Goal: Check status: Check status

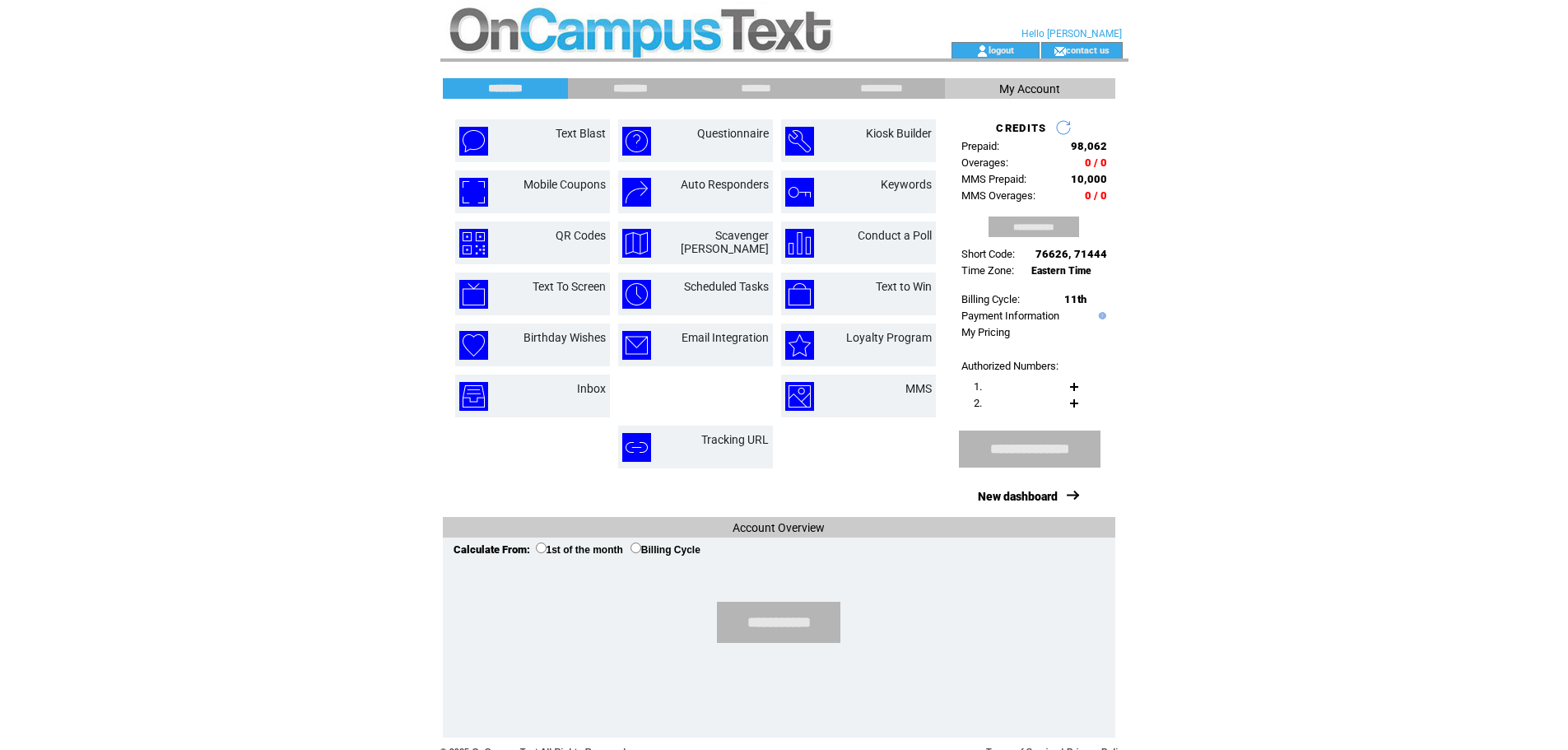
click at [658, 81] on input "********" at bounding box center [631, 89] width 123 height 14
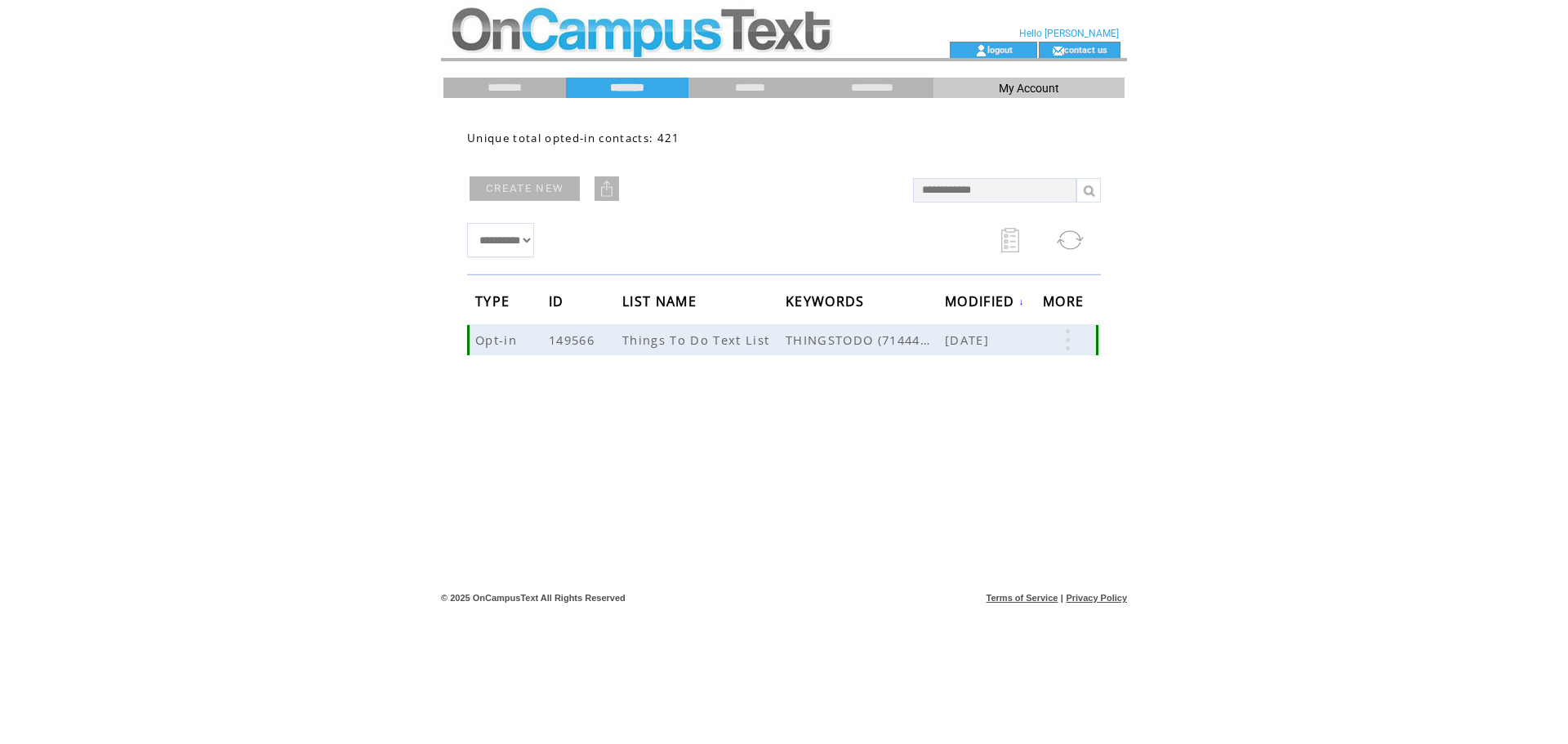
click at [826, 344] on span "THINGSTODO (71444-US)" at bounding box center [864, 340] width 159 height 16
click at [1071, 344] on link at bounding box center [1067, 340] width 49 height 21
click at [955, 387] on div "**********" at bounding box center [784, 347] width 666 height 466
click at [1067, 343] on link at bounding box center [1067, 340] width 49 height 21
click at [1083, 340] on link at bounding box center [1067, 340] width 49 height 21
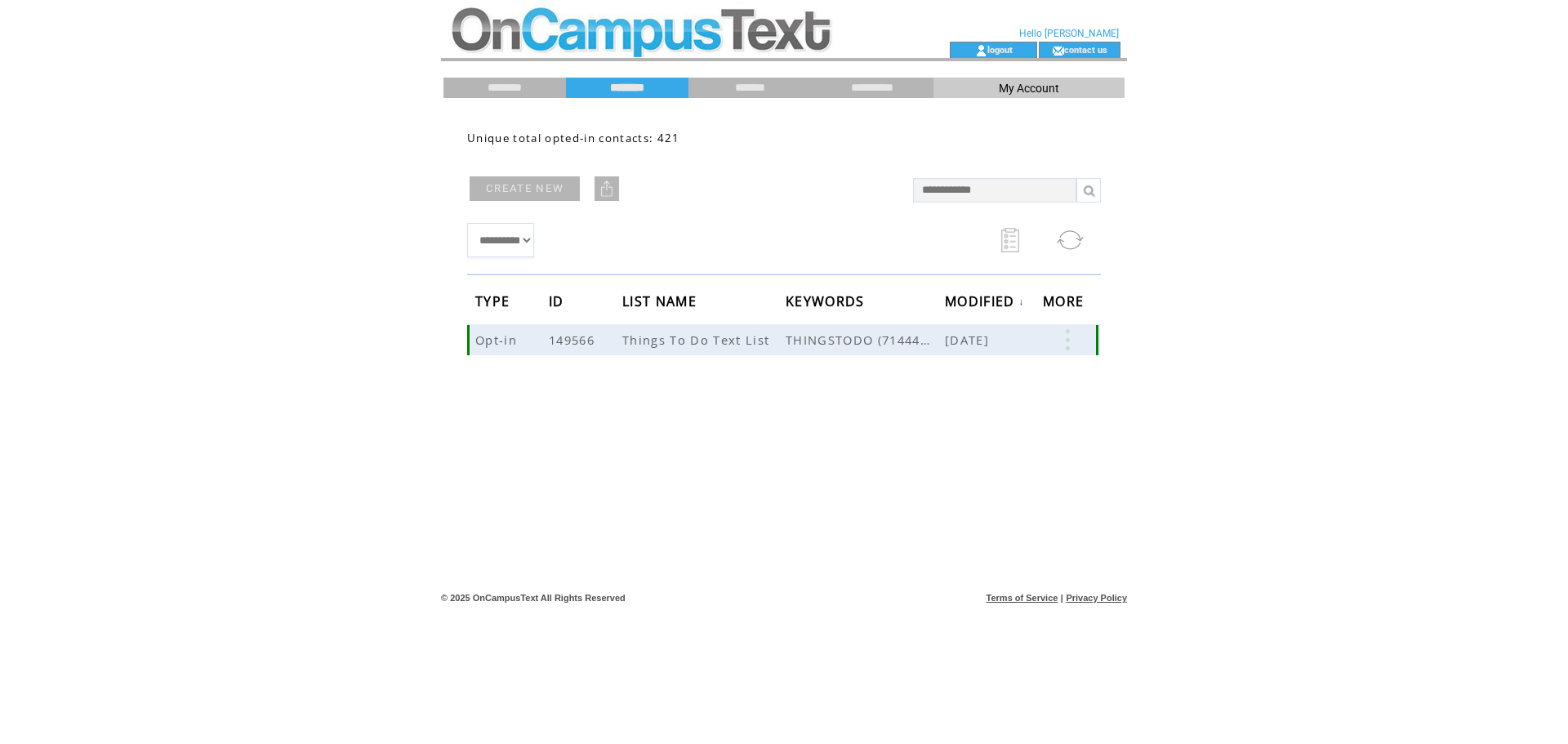
click at [914, 340] on span "THINGSTODO (71444-US)" at bounding box center [864, 340] width 159 height 16
click at [1074, 336] on link at bounding box center [1067, 340] width 49 height 21
click at [386, 118] on link "421" at bounding box center [426, 120] width 82 height 25
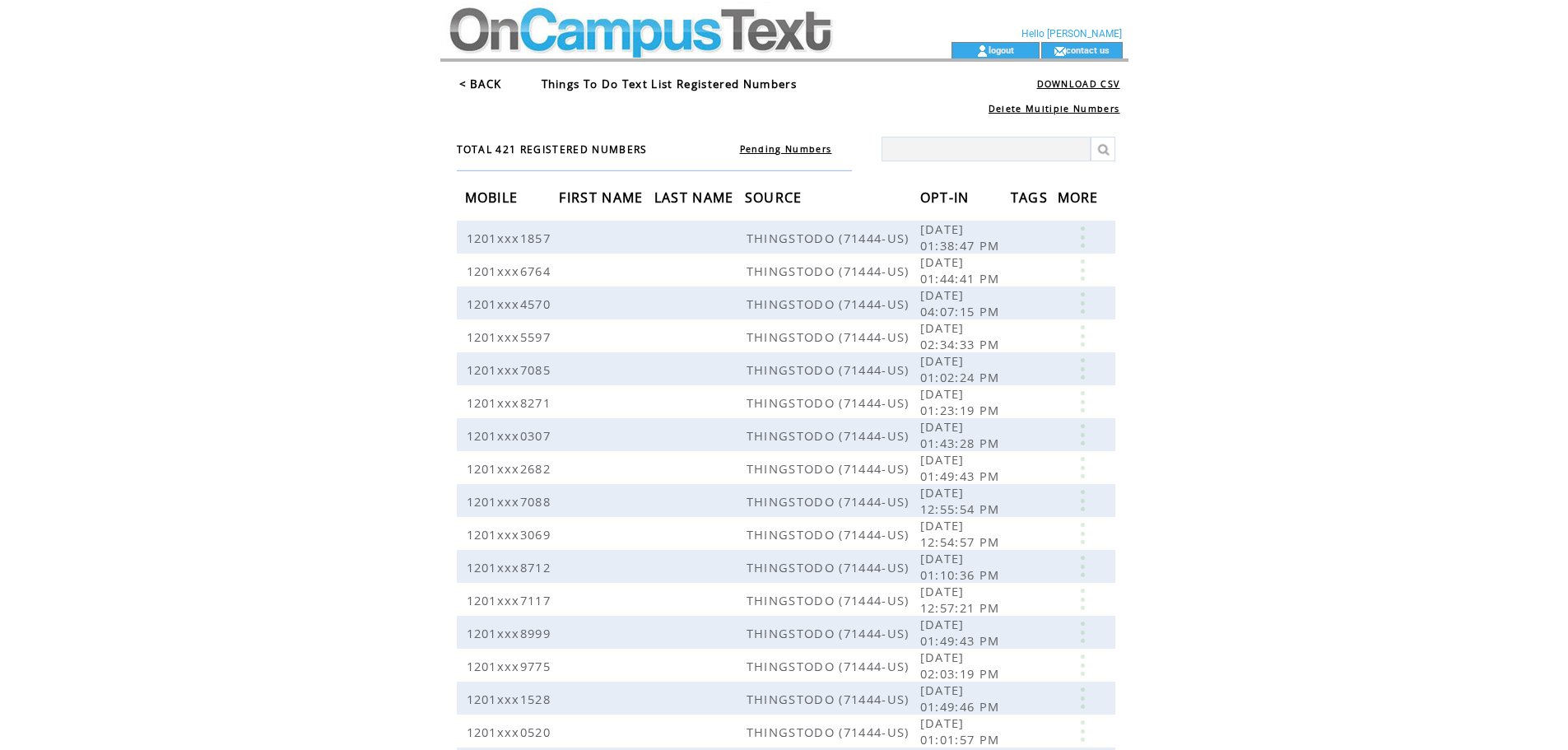
click at [803, 150] on link "Pending Numbers" at bounding box center [785, 149] width 92 height 12
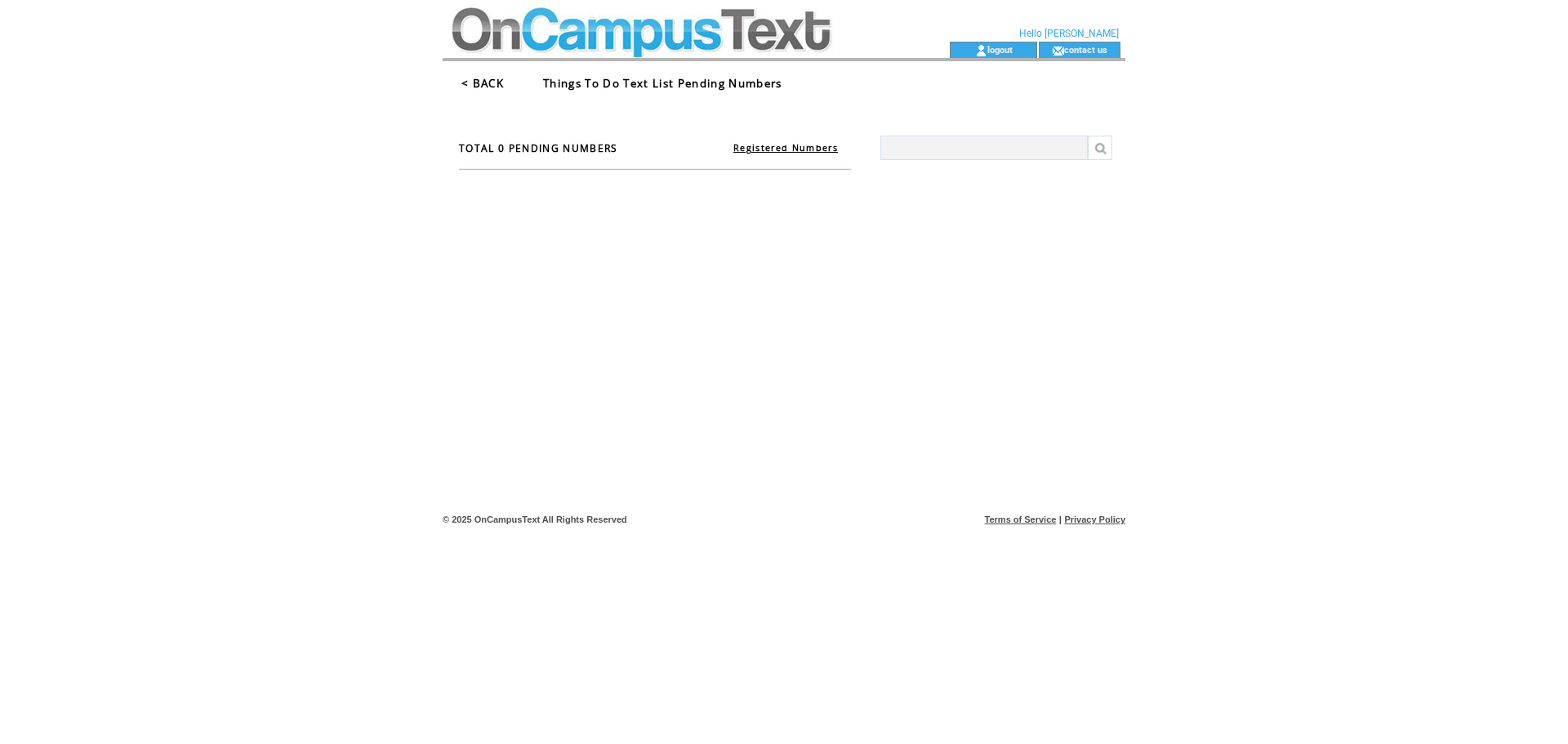
click at [539, 150] on span "TOTAL 0 PENDING NUMBERS" at bounding box center [538, 148] width 159 height 14
click at [658, 86] on span "Things To Do Text List Pending Numbers" at bounding box center [663, 83] width 240 height 15
click at [499, 82] on link "< BACK" at bounding box center [483, 83] width 43 height 15
